Goal: Navigation & Orientation: Find specific page/section

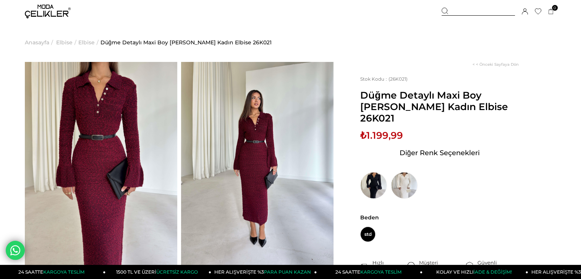
click at [61, 10] on img at bounding box center [48, 12] width 46 height 14
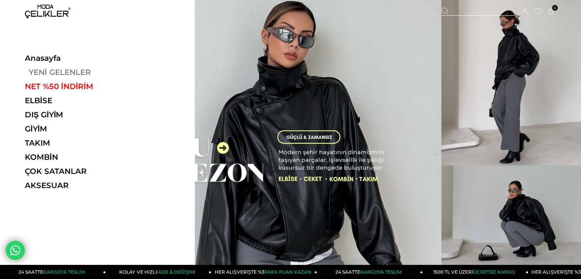
click at [69, 71] on link "YENİ GELENLER" at bounding box center [77, 72] width 105 height 9
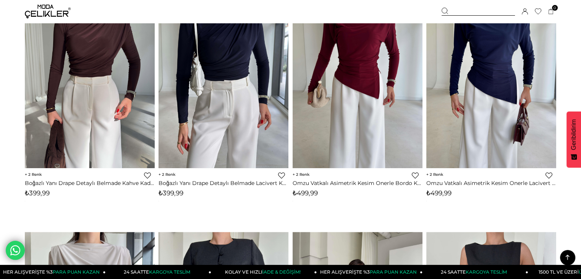
scroll to position [496, 0]
